Goal: Task Accomplishment & Management: Use online tool/utility

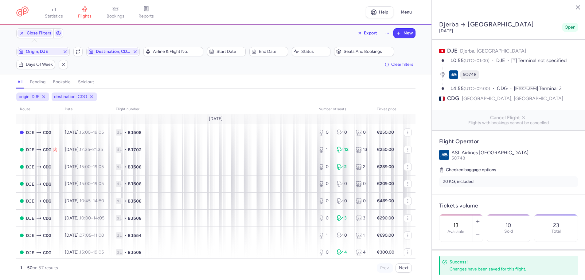
select select "hours"
click at [78, 49] on icon "button" at bounding box center [78, 51] width 5 height 5
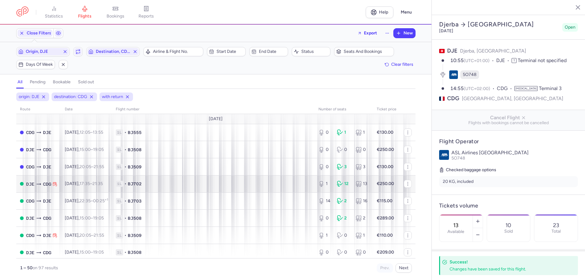
scroll to position [31, 0]
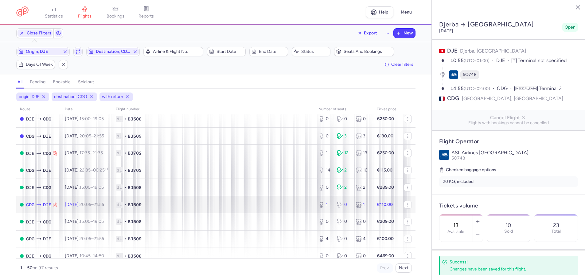
click at [175, 204] on span "1L • BJ509" at bounding box center [213, 204] width 195 height 6
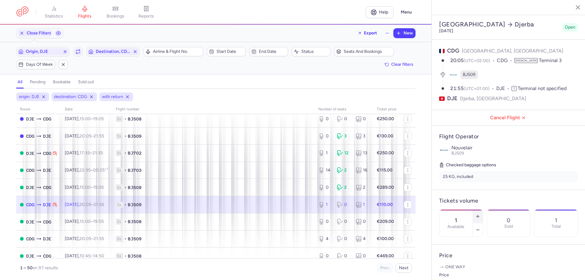
click at [483, 209] on button "button" at bounding box center [478, 216] width 10 height 14
type input "3"
drag, startPoint x: 462, startPoint y: 270, endPoint x: 462, endPoint y: 265, distance: 5.3
click at [462, 266] on span "Save changes" at bounding box center [459, 268] width 30 height 6
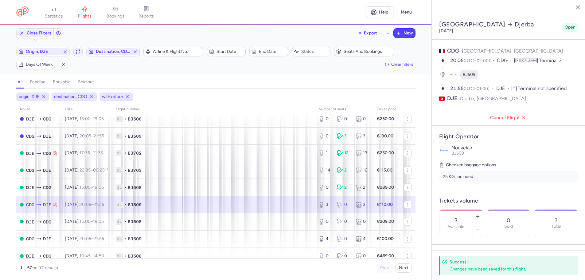
scroll to position [92, 0]
